Goal: Find specific page/section: Find specific page/section

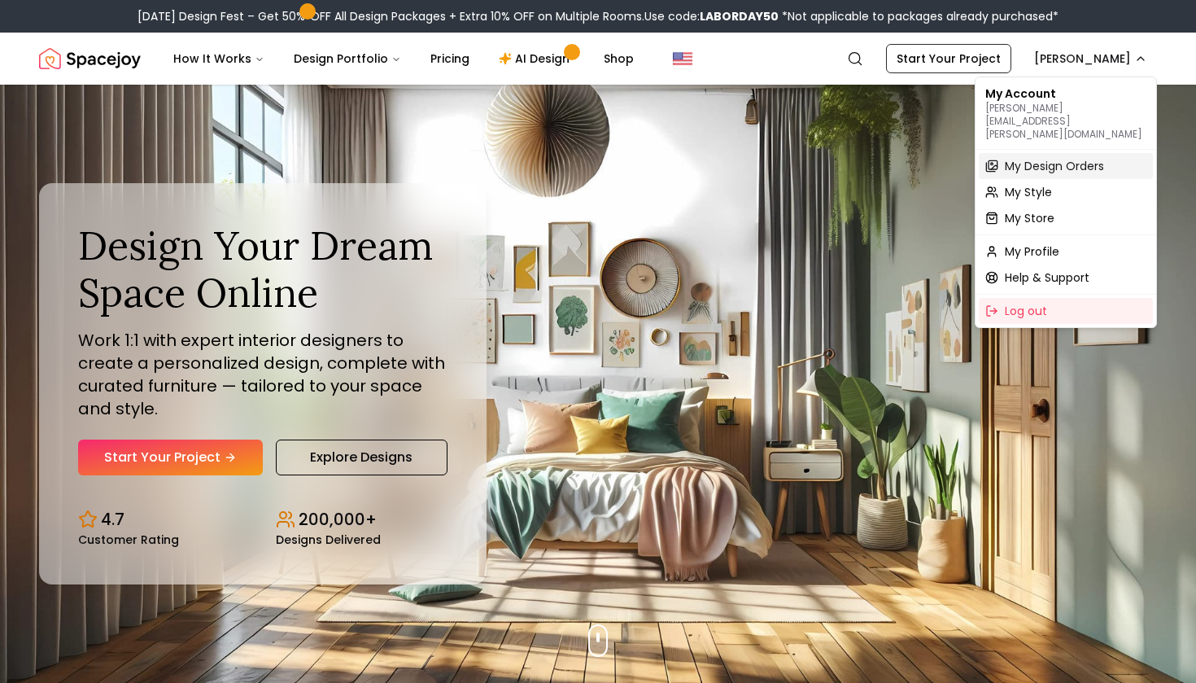
click at [1069, 158] on span "My Design Orders" at bounding box center [1054, 166] width 99 height 16
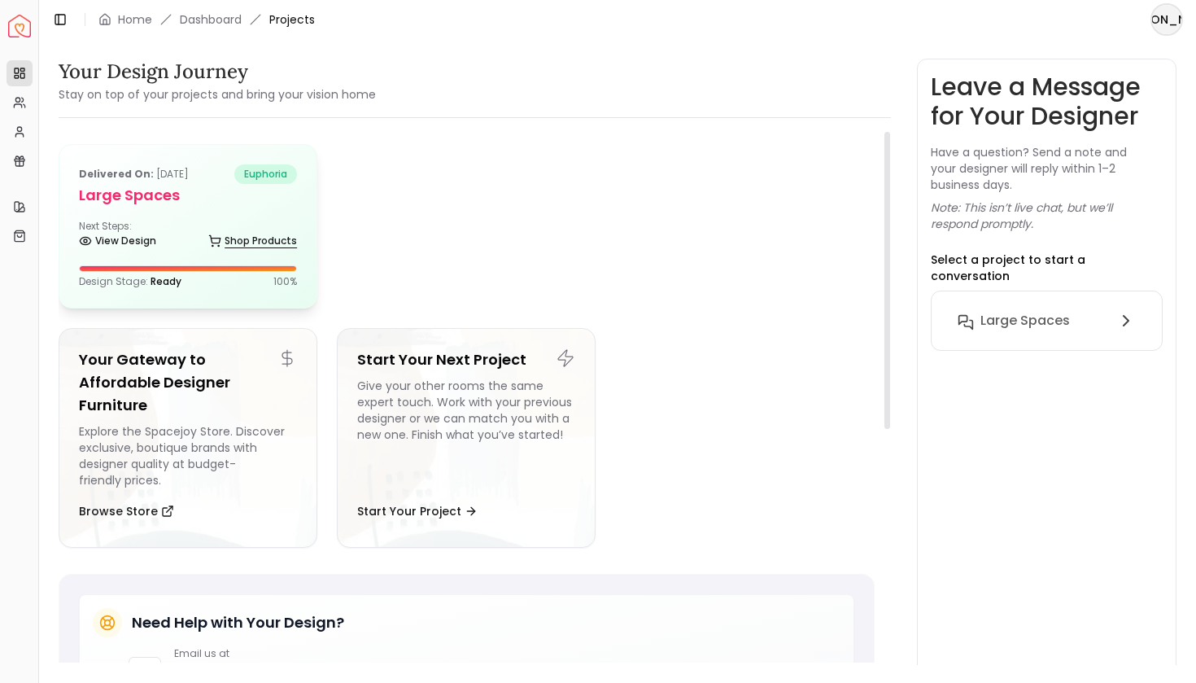
click at [225, 232] on link "Shop Products" at bounding box center [252, 240] width 89 height 23
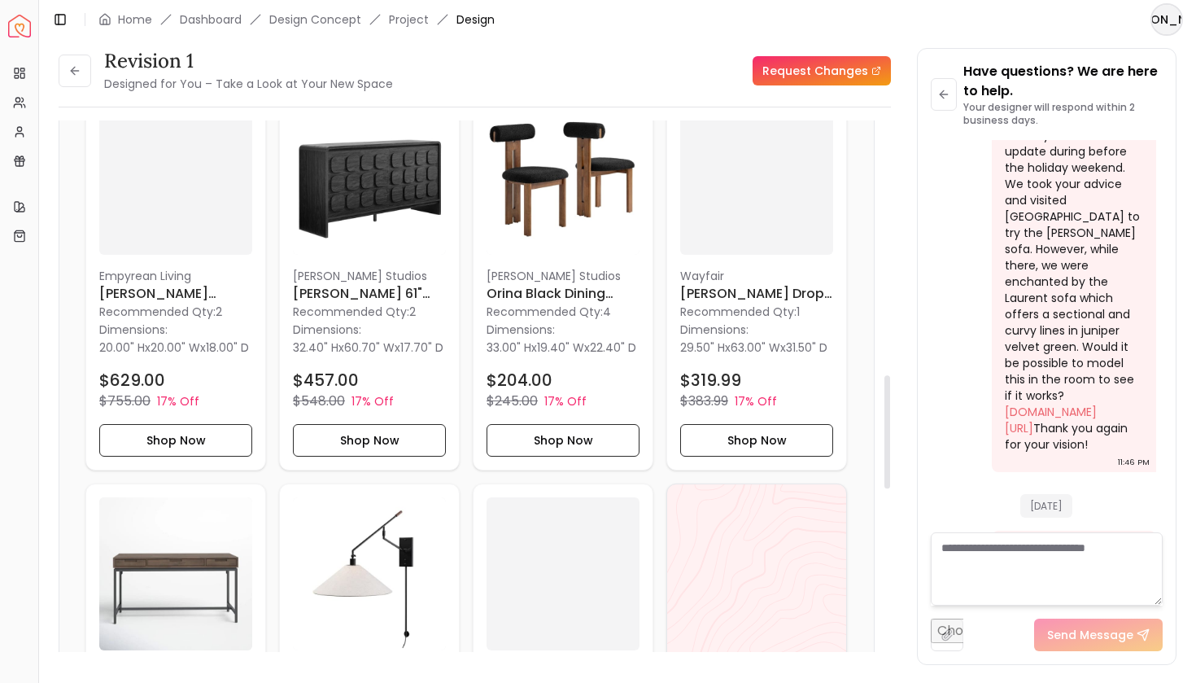
scroll to position [1196, 0]
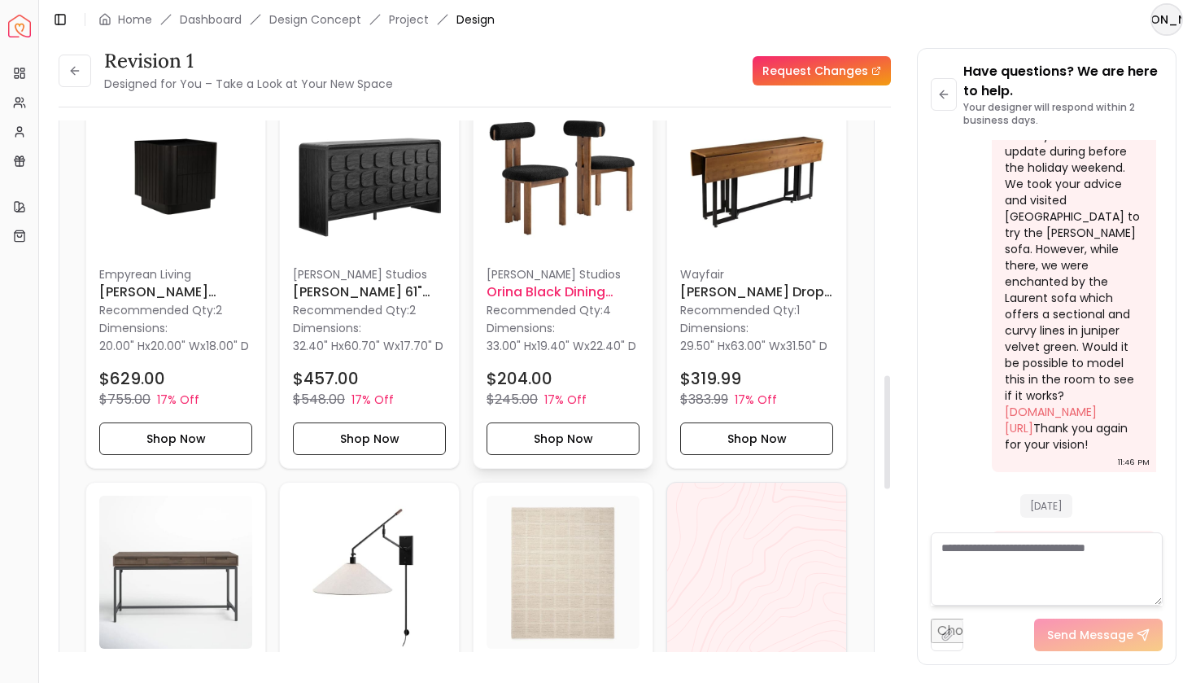
click at [539, 271] on p "[PERSON_NAME] Studios" at bounding box center [562, 274] width 153 height 16
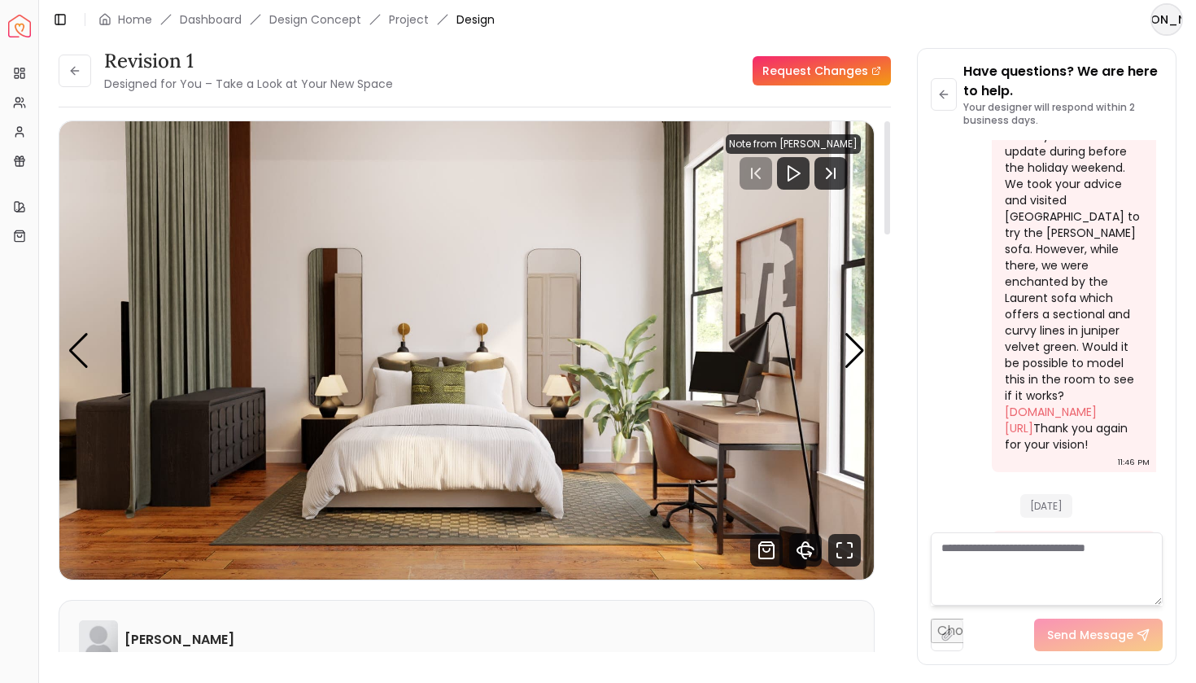
scroll to position [0, 0]
click at [465, 15] on span "Design" at bounding box center [475, 19] width 38 height 16
click at [411, 19] on link "Project" at bounding box center [409, 19] width 40 height 16
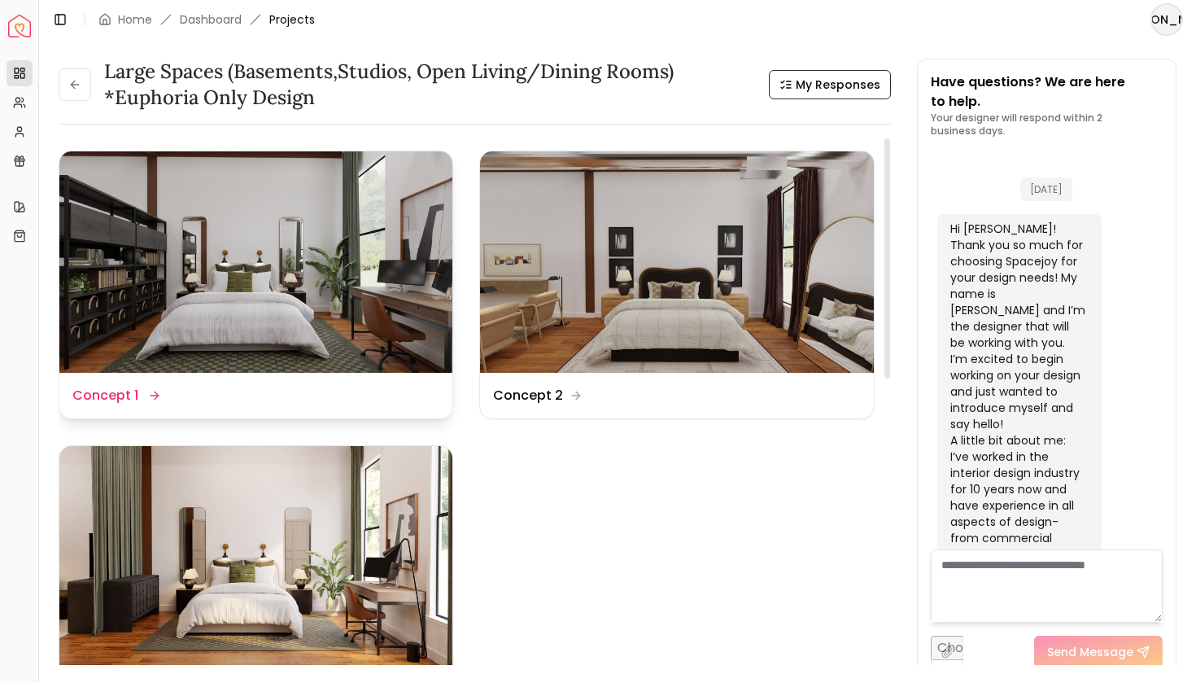
scroll to position [5726, 0]
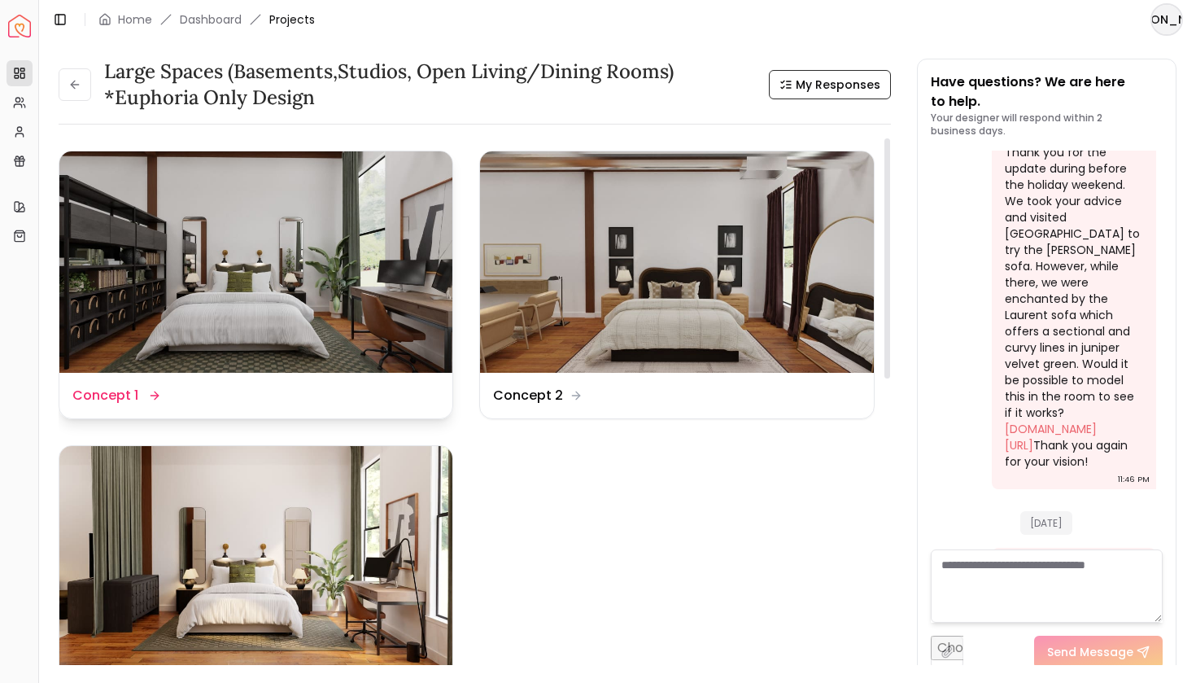
click at [254, 399] on div "Design Name Concept 1" at bounding box center [255, 396] width 367 height 20
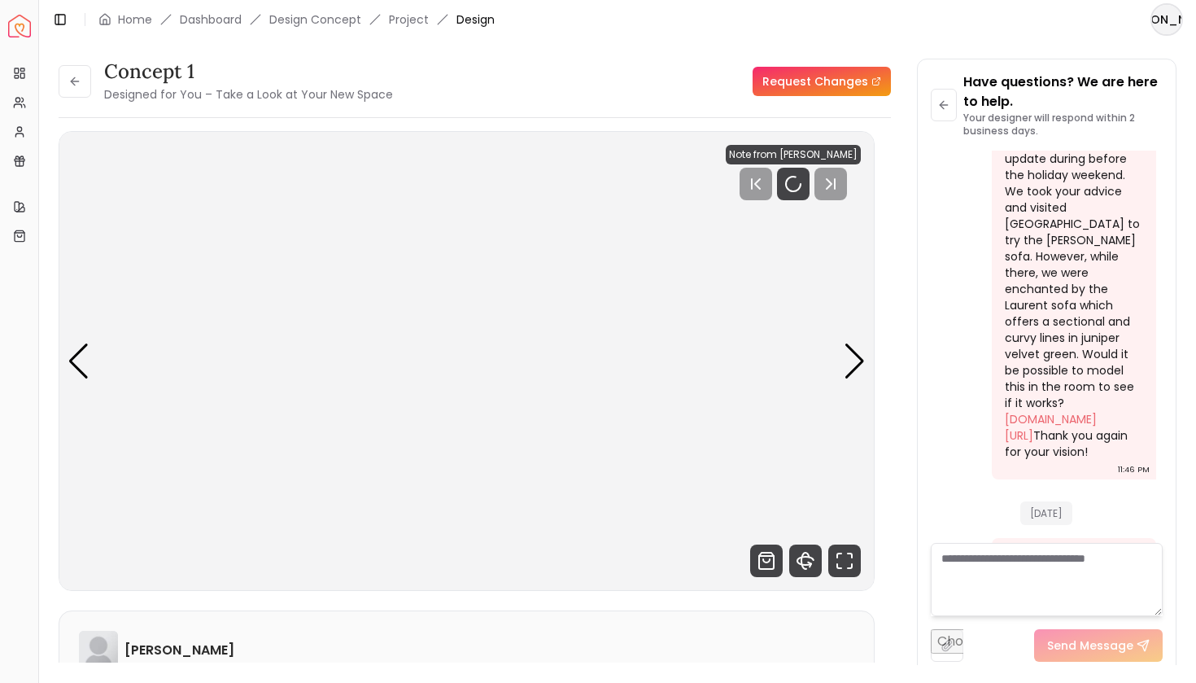
scroll to position [5732, 0]
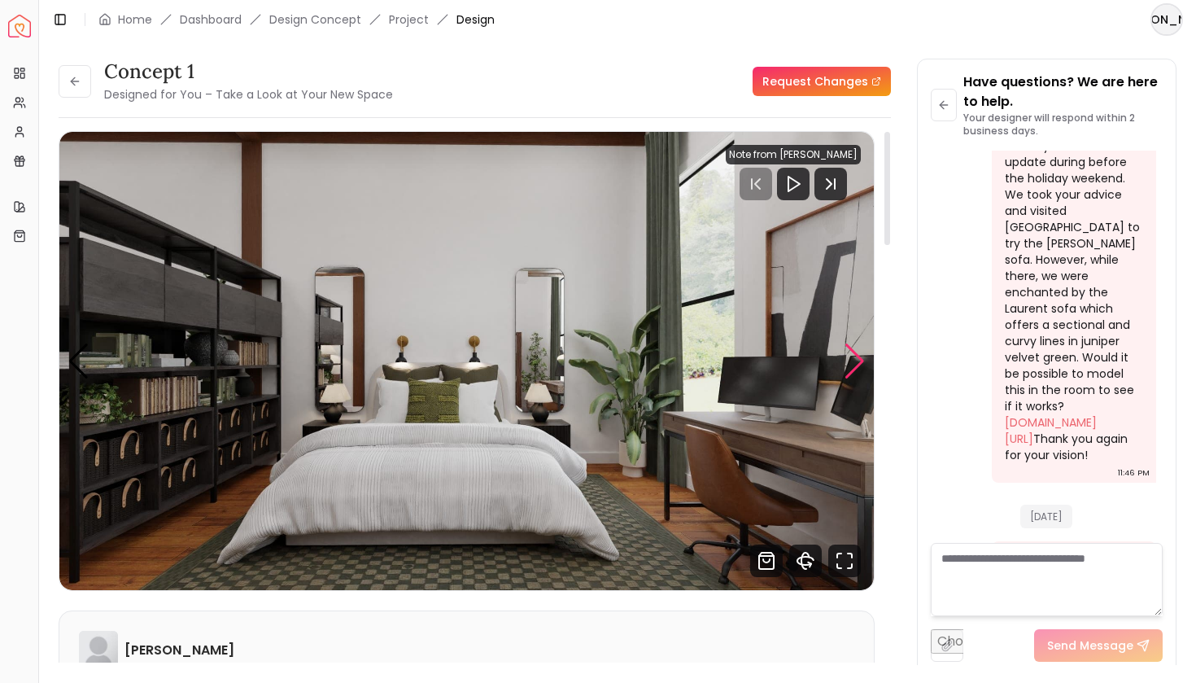
click at [854, 357] on div "Next slide" at bounding box center [855, 361] width 22 height 36
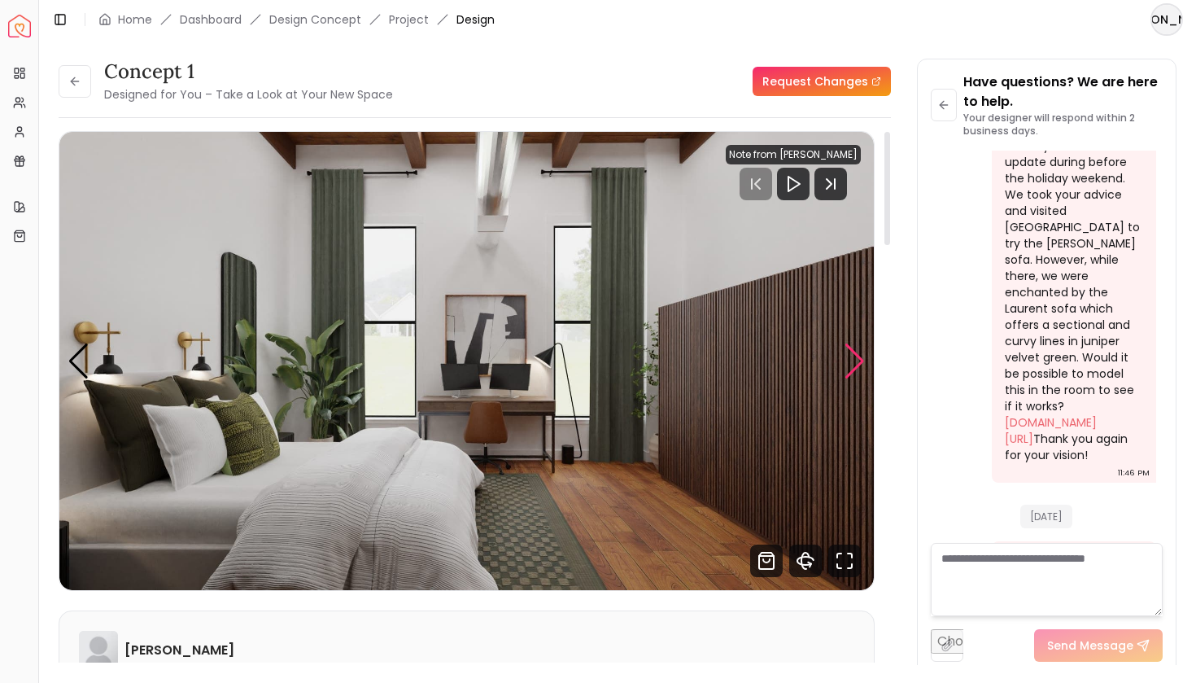
click at [854, 357] on div "Next slide" at bounding box center [855, 361] width 22 height 36
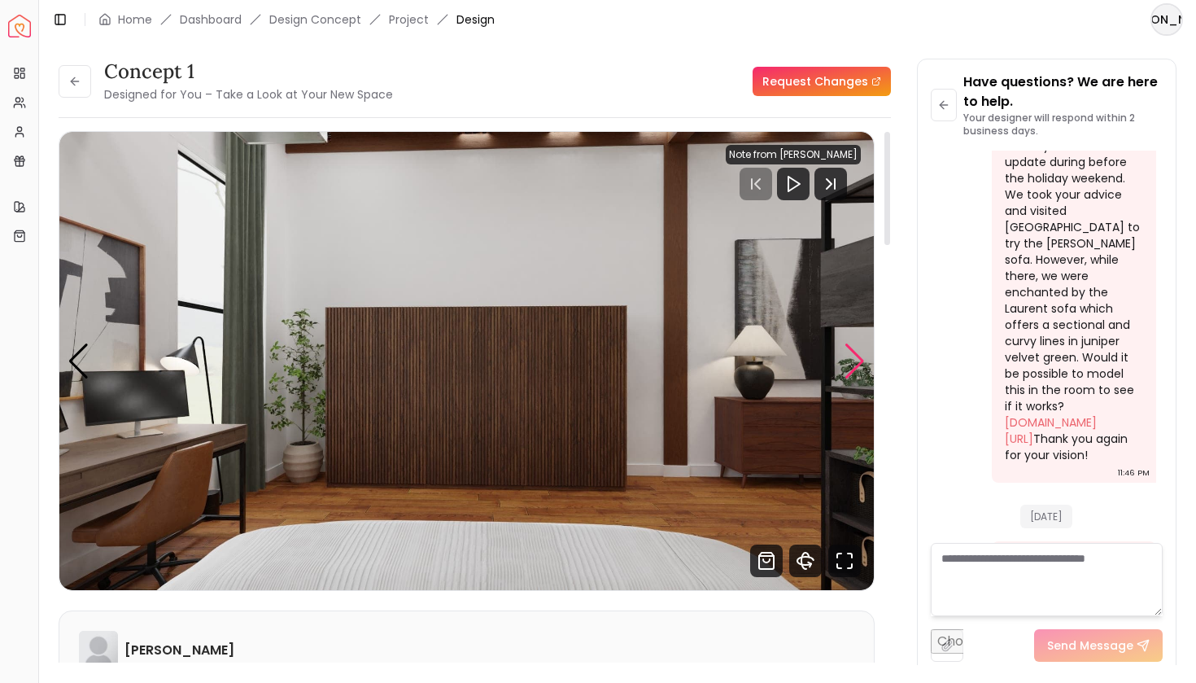
click at [854, 357] on div "Next slide" at bounding box center [855, 361] width 22 height 36
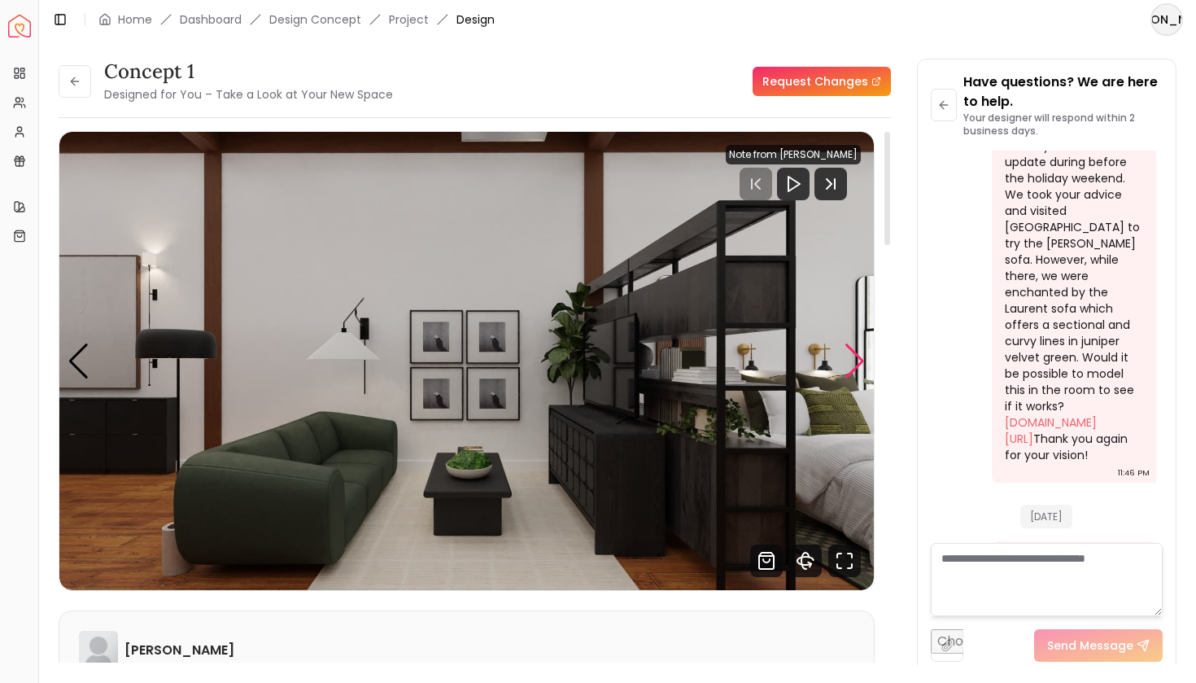
click at [854, 357] on div "Next slide" at bounding box center [855, 361] width 22 height 36
